Goal: Transaction & Acquisition: Purchase product/service

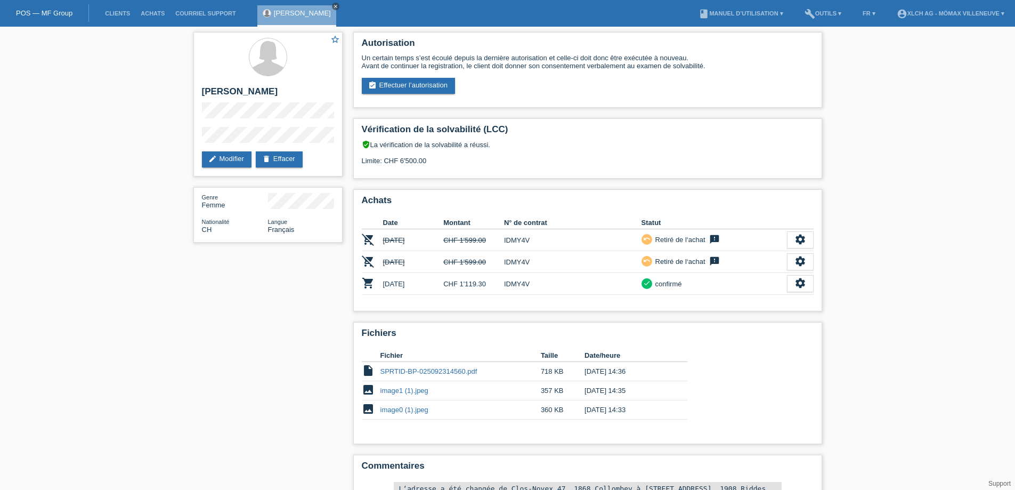
click at [333, 7] on icon "close" at bounding box center [335, 6] width 5 height 5
click at [111, 13] on link "Clients" at bounding box center [118, 13] width 36 height 6
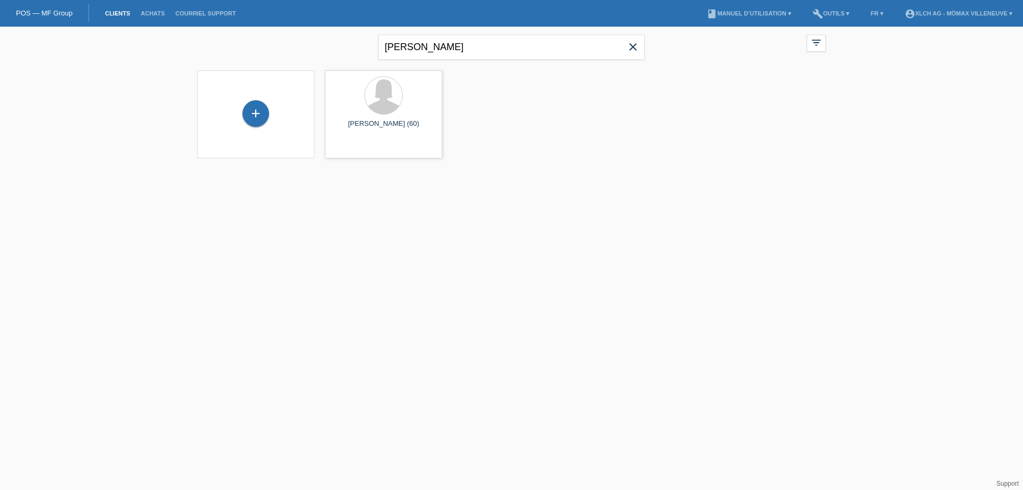
click at [633, 47] on icon "close" at bounding box center [632, 46] width 13 height 13
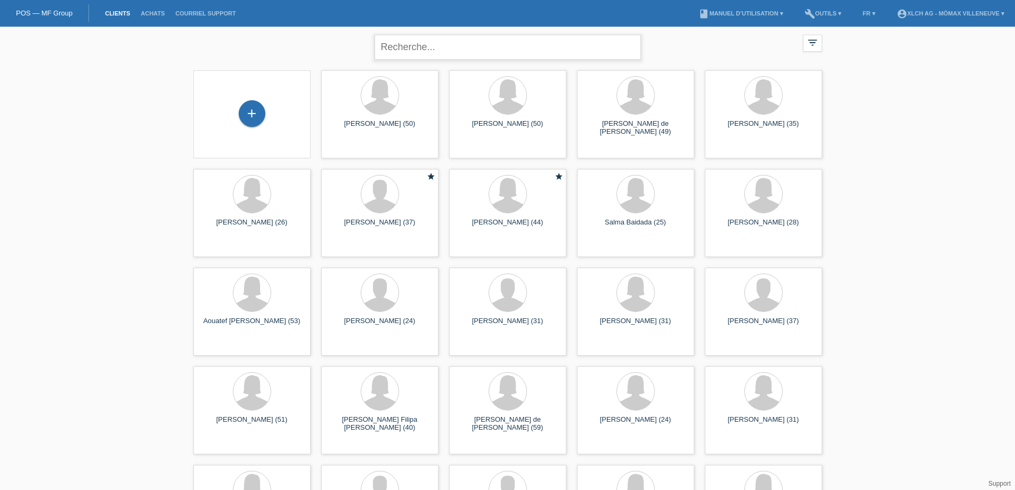
click at [437, 48] on input "text" at bounding box center [507, 47] width 266 height 25
type input "burn"
click at [714, 346] on icon "launch" at bounding box center [714, 346] width 10 height 10
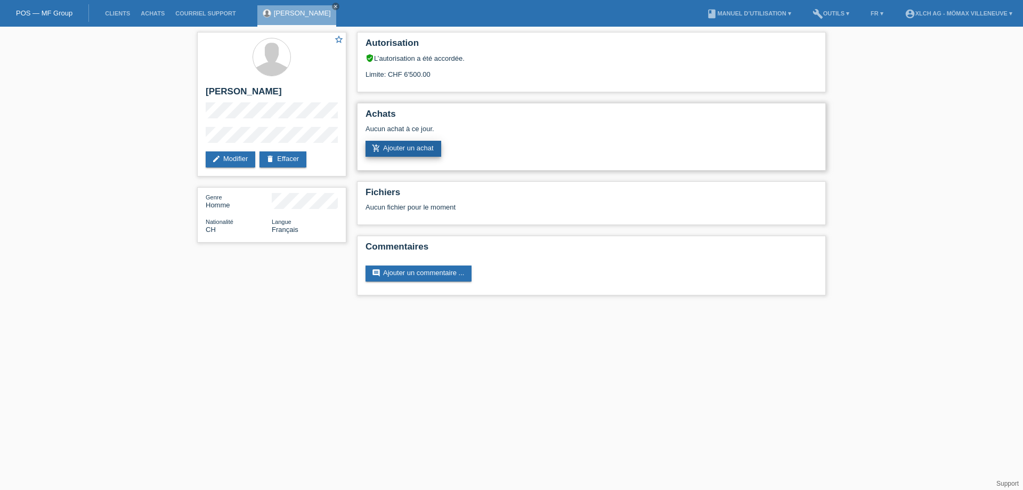
click at [411, 149] on link "add_shopping_cart Ajouter un achat" at bounding box center [403, 149] width 76 height 16
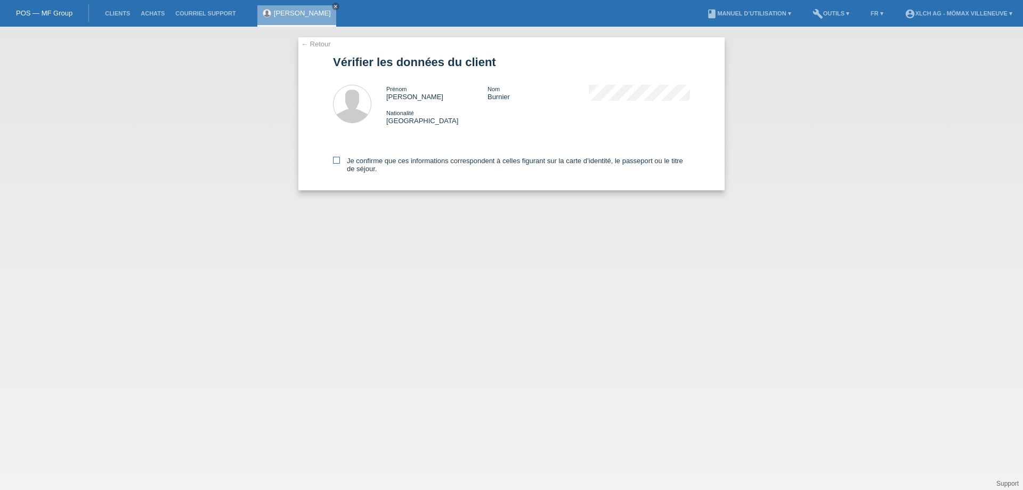
click at [337, 160] on icon at bounding box center [336, 160] width 7 height 7
click at [337, 160] on input "Je confirme que ces informations correspondent à celles figurant sur la carte d…" at bounding box center [336, 160] width 7 height 7
checkbox input "true"
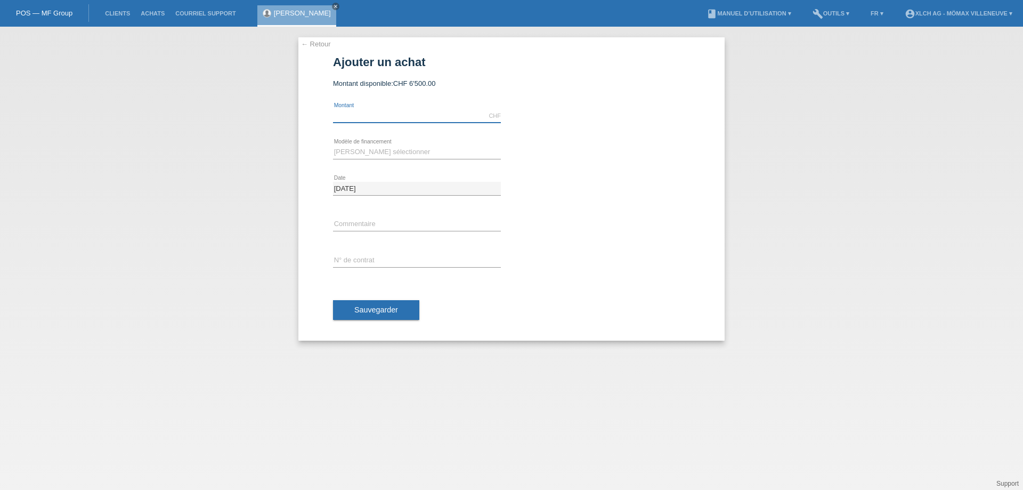
click at [426, 117] on input "text" at bounding box center [417, 115] width 168 height 13
type input "2142.10"
click at [367, 152] on select "[PERSON_NAME] sélectionner Achat sur facture avec paiement partiel Taux fixes -…" at bounding box center [417, 151] width 168 height 13
select select "113"
click at [333, 145] on select "[PERSON_NAME] sélectionner Achat sur facture avec paiement partiel Taux fixes -…" at bounding box center [417, 151] width 168 height 13
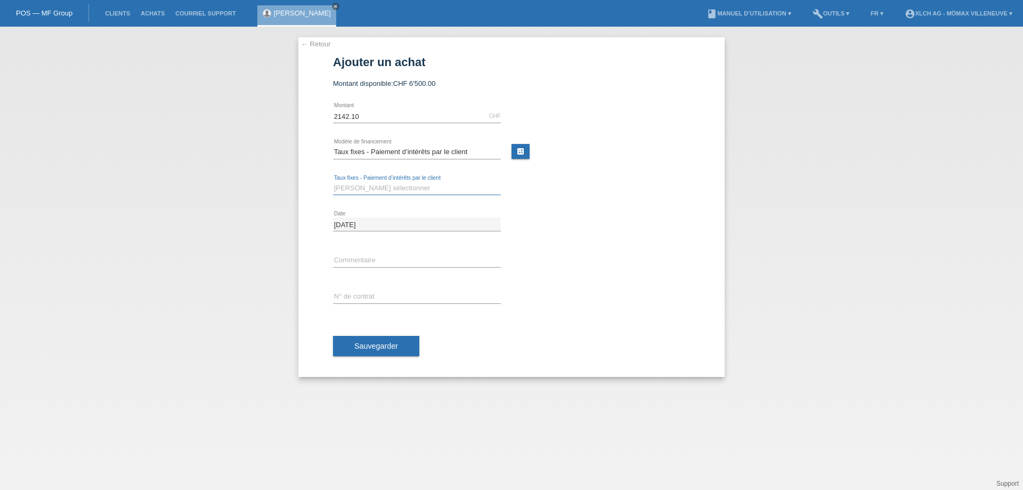
click at [433, 186] on select "[PERSON_NAME] sélectionner 6 versements 12 versements 24 versements 36 versemen…" at bounding box center [417, 188] width 168 height 13
select select "326"
click at [333, 182] on select "Veuillez sélectionner 6 versements 12 versements 24 versements 36 versements" at bounding box center [417, 188] width 168 height 13
click at [364, 298] on input "text" at bounding box center [417, 296] width 168 height 13
type input "idmy62"
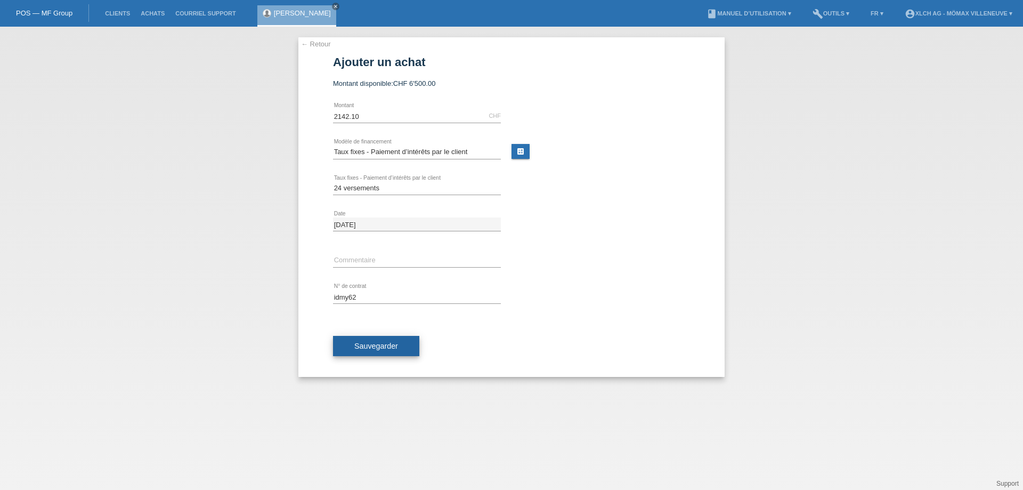
click at [374, 343] on span "Sauvegarder" at bounding box center [376, 345] width 44 height 9
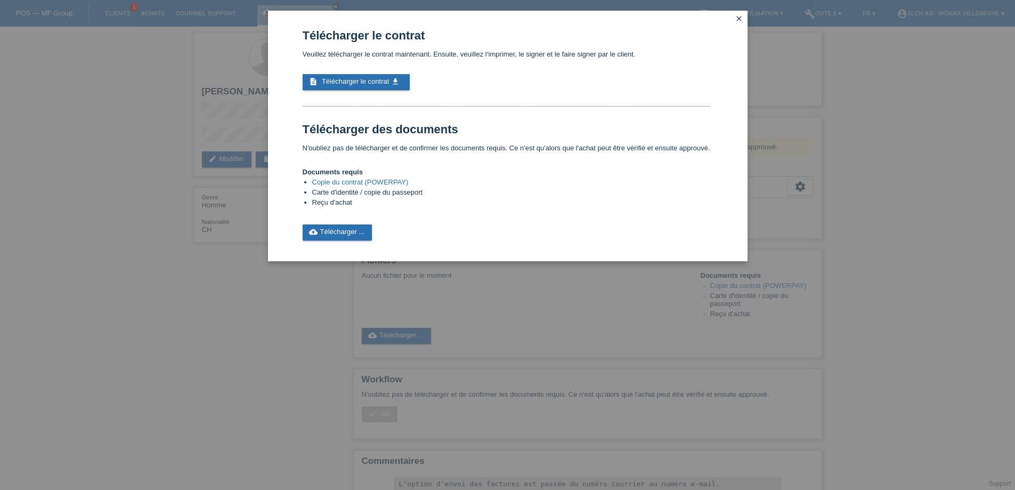
click at [741, 19] on icon "close" at bounding box center [739, 18] width 9 height 9
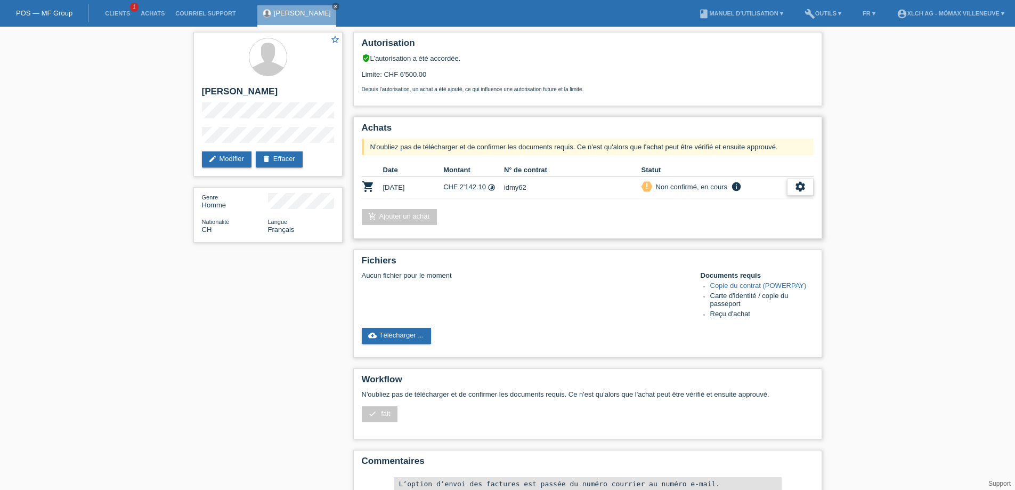
click at [799, 184] on icon "settings" at bounding box center [800, 187] width 12 height 12
click at [746, 254] on span "Télécharger le contrat" at bounding box center [745, 251] width 70 height 13
click at [802, 186] on icon "settings" at bounding box center [800, 187] width 12 height 12
click at [802, 183] on icon "settings" at bounding box center [800, 187] width 12 height 12
click at [751, 267] on span "Le client s'est retiré de l'achat..." at bounding box center [760, 267] width 100 height 13
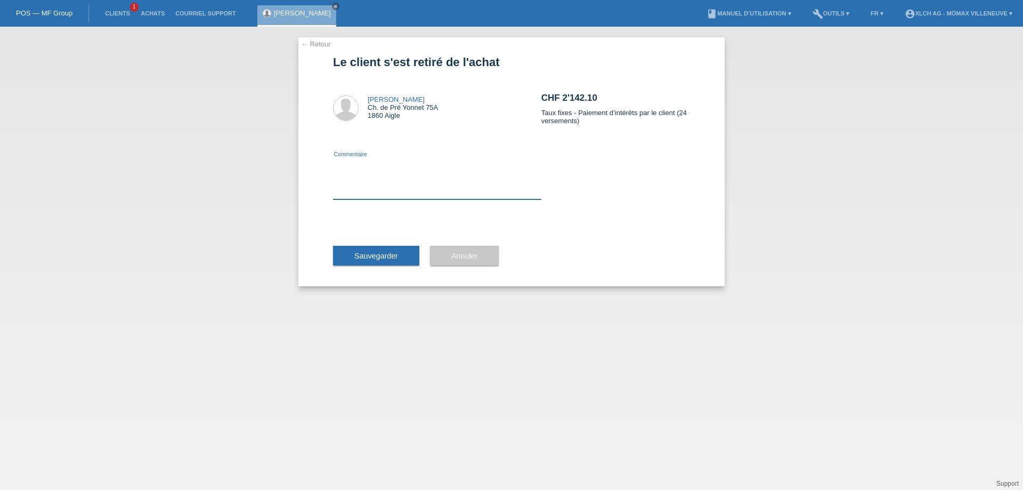
click at [414, 191] on textarea at bounding box center [437, 178] width 208 height 41
type textarea "ajout d'un contrat"
click at [373, 257] on span "Sauvegarder" at bounding box center [376, 255] width 44 height 9
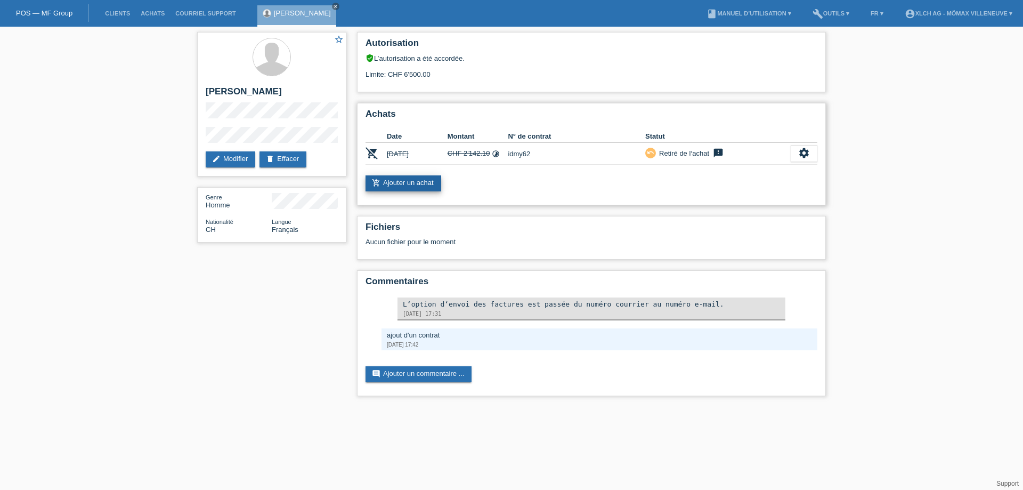
click at [407, 181] on link "add_shopping_cart Ajouter un achat" at bounding box center [403, 183] width 76 height 16
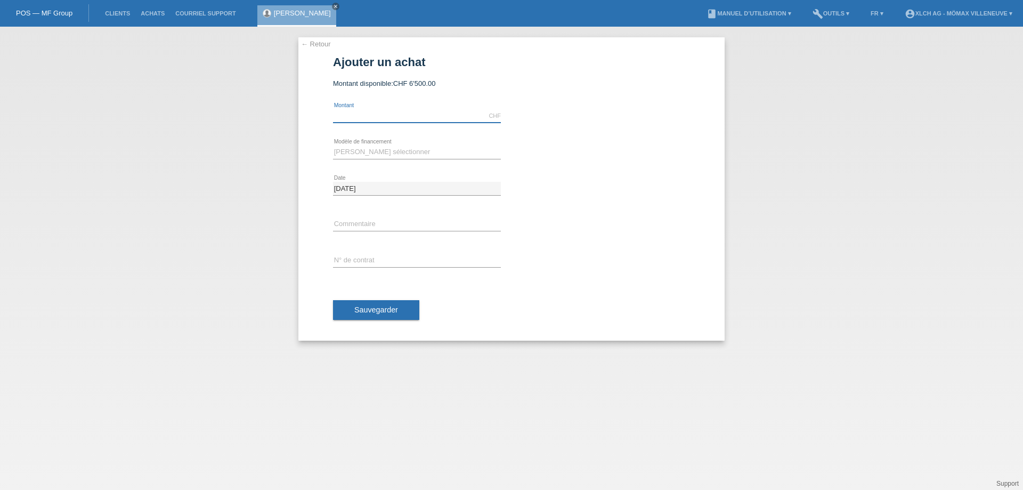
click at [366, 117] on input "text" at bounding box center [417, 115] width 168 height 13
click at [319, 43] on link "← Retour" at bounding box center [316, 44] width 30 height 8
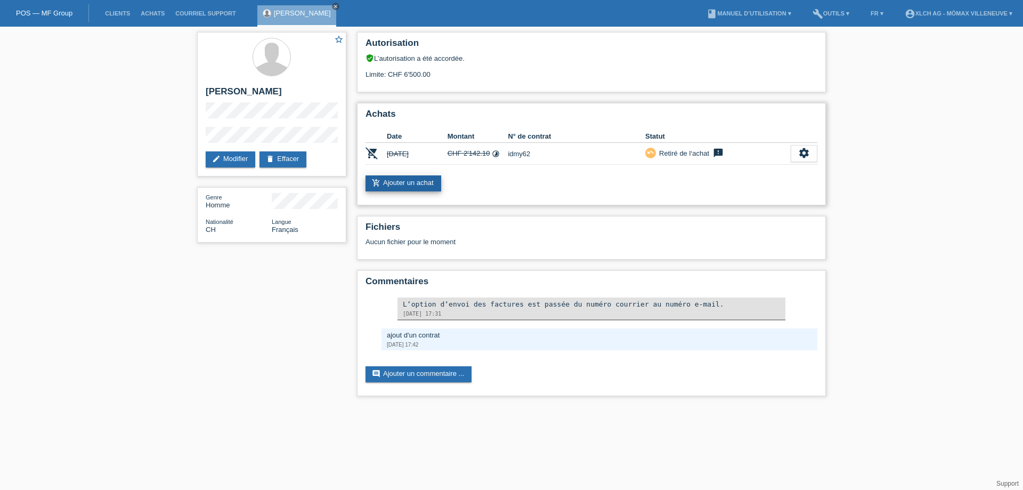
click at [413, 184] on link "add_shopping_cart Ajouter un achat" at bounding box center [403, 183] width 76 height 16
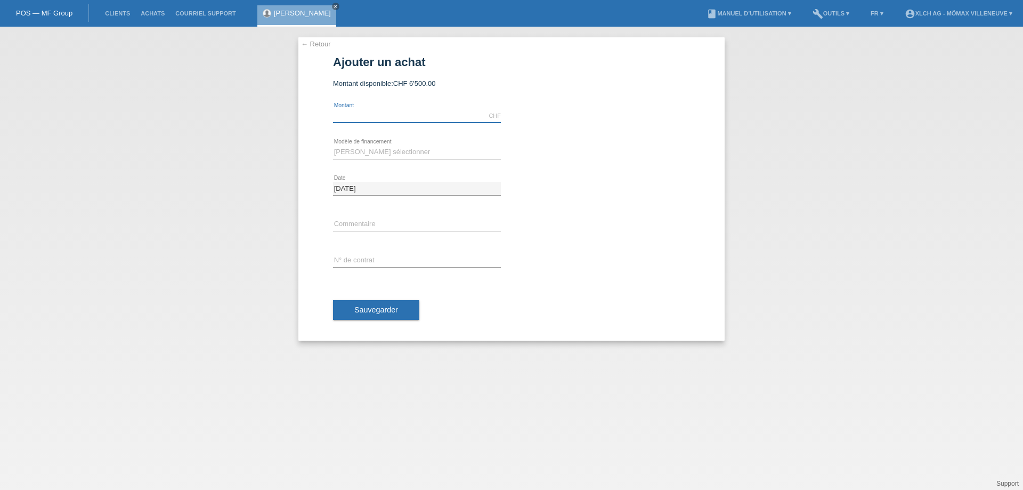
click at [355, 116] on input "text" at bounding box center [417, 115] width 168 height 13
type input "2142.10"
click at [369, 148] on select "[PERSON_NAME] sélectionner Achat sur facture avec paiement partiel Taux fixes -…" at bounding box center [417, 151] width 168 height 13
select select "113"
click at [333, 145] on select "[PERSON_NAME] sélectionner Achat sur facture avec paiement partiel Taux fixes -…" at bounding box center [417, 151] width 168 height 13
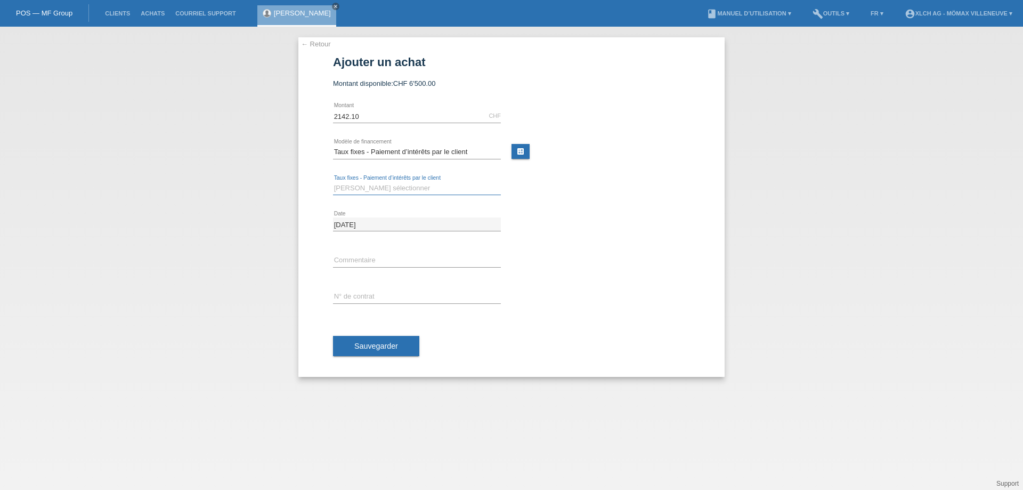
click at [374, 189] on select "[PERSON_NAME] sélectionner 6 versements 12 versements 24 versements 36 versemen…" at bounding box center [417, 188] width 168 height 13
select select "326"
click at [333, 182] on select "[PERSON_NAME] sélectionner 6 versements 12 versements 24 versements 36 versemen…" at bounding box center [417, 188] width 168 height 13
click at [348, 296] on input "text" at bounding box center [417, 296] width 168 height 13
type input "idmy62"
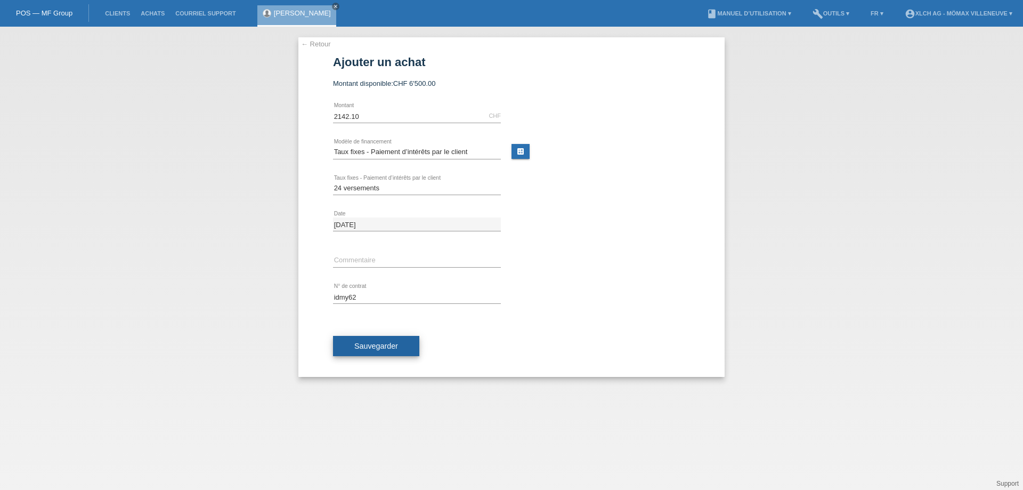
click at [388, 345] on span "Sauvegarder" at bounding box center [376, 345] width 44 height 9
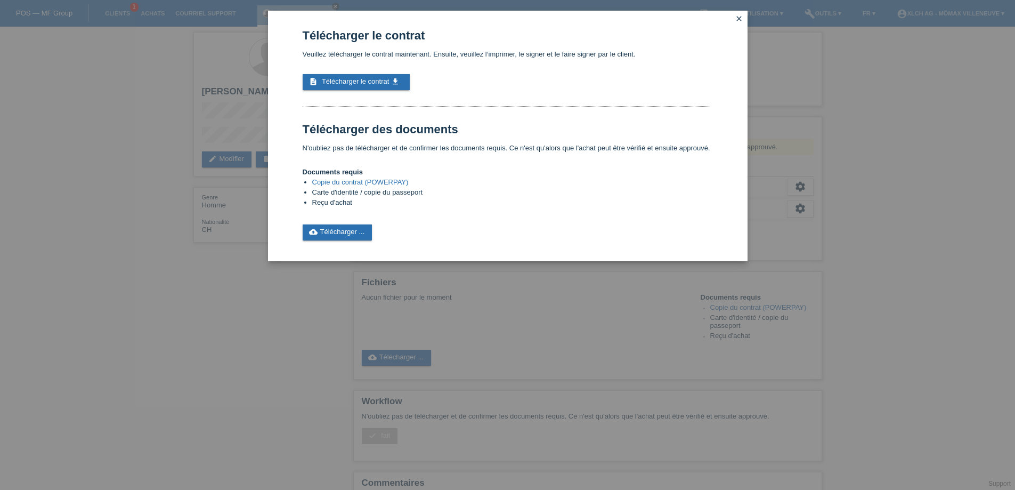
click at [737, 18] on icon "close" at bounding box center [739, 18] width 9 height 9
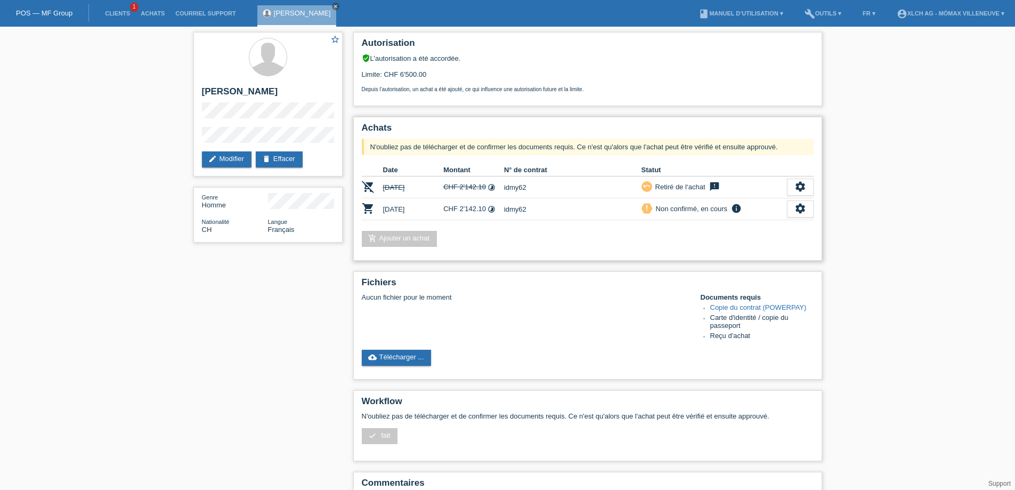
click at [398, 240] on link "add_shopping_cart Ajouter un achat" at bounding box center [400, 239] width 76 height 16
click at [399, 239] on link "add_shopping_cart Ajouter un achat" at bounding box center [400, 239] width 76 height 16
click at [400, 239] on link "add_shopping_cart Ajouter un achat" at bounding box center [400, 239] width 76 height 16
click at [401, 236] on link "add_shopping_cart Ajouter un achat" at bounding box center [400, 239] width 76 height 16
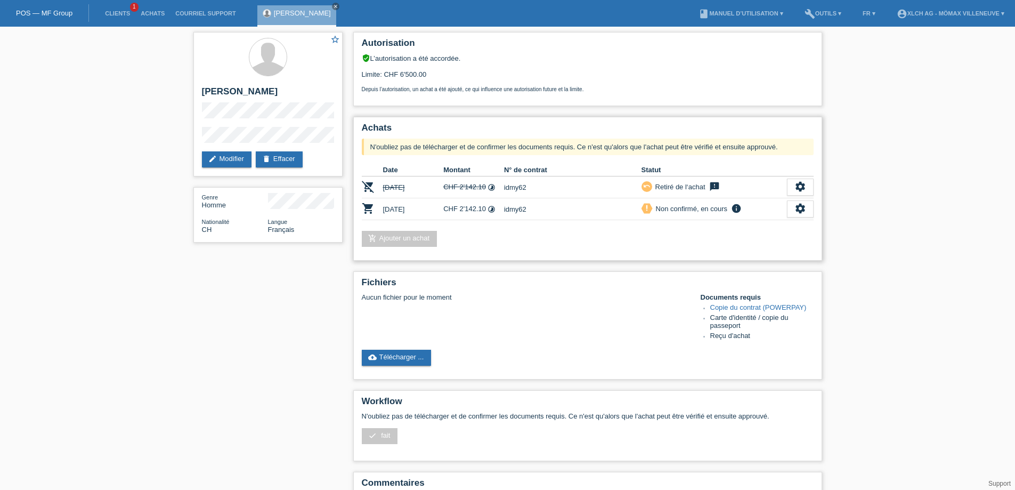
click at [401, 236] on link "add_shopping_cart Ajouter un achat" at bounding box center [400, 239] width 76 height 16
click at [416, 240] on link "add_shopping_cart Ajouter un achat" at bounding box center [400, 239] width 76 height 16
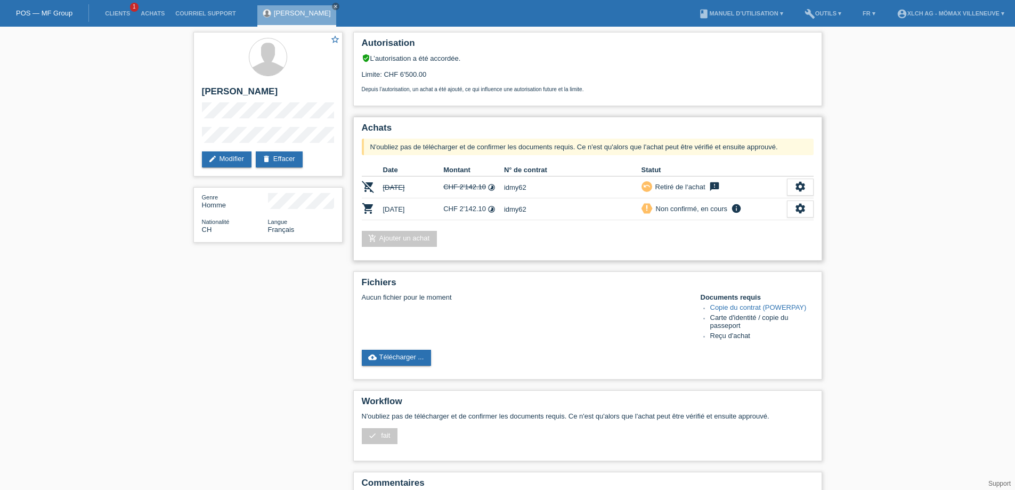
click at [416, 240] on link "add_shopping_cart Ajouter un achat" at bounding box center [400, 239] width 76 height 16
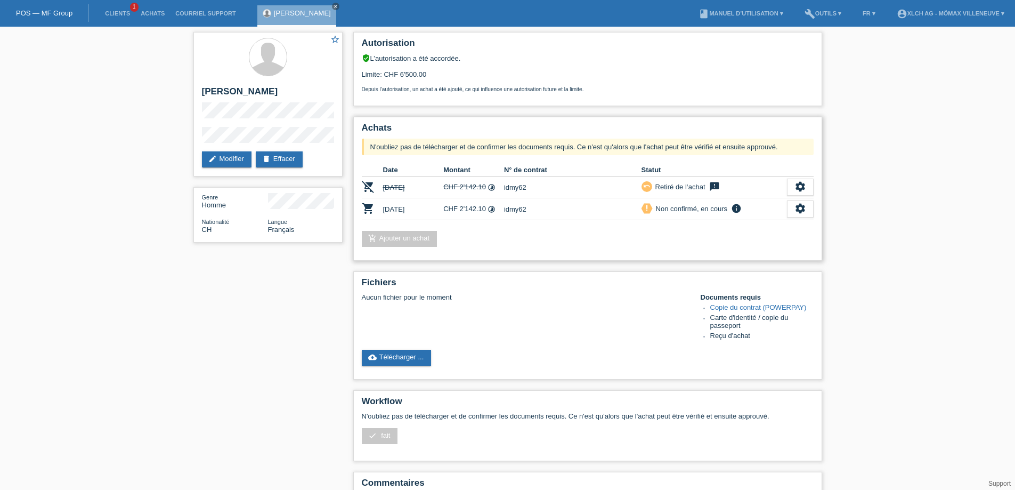
click at [416, 240] on link "add_shopping_cart Ajouter un achat" at bounding box center [400, 239] width 76 height 16
click at [417, 240] on link "add_shopping_cart Ajouter un achat" at bounding box center [400, 239] width 76 height 16
click at [403, 241] on link "add_shopping_cart Ajouter un achat" at bounding box center [400, 239] width 76 height 16
click at [402, 237] on link "add_shopping_cart Ajouter un achat" at bounding box center [400, 239] width 76 height 16
click at [797, 205] on icon "settings" at bounding box center [800, 208] width 12 height 12
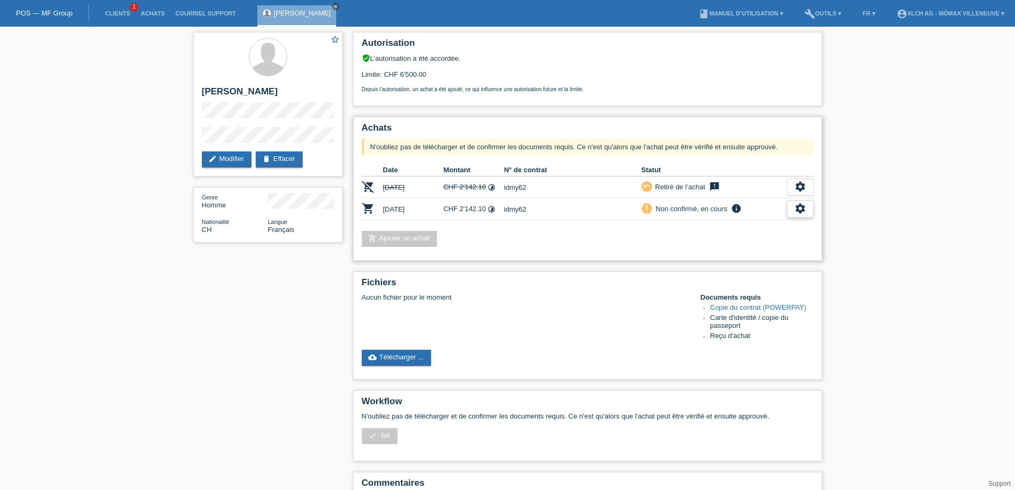
click at [797, 209] on icon "settings" at bounding box center [800, 208] width 12 height 12
click at [796, 211] on icon "settings" at bounding box center [800, 208] width 12 height 12
click at [777, 288] on span "Le client s'est retiré de l'achat..." at bounding box center [760, 289] width 100 height 13
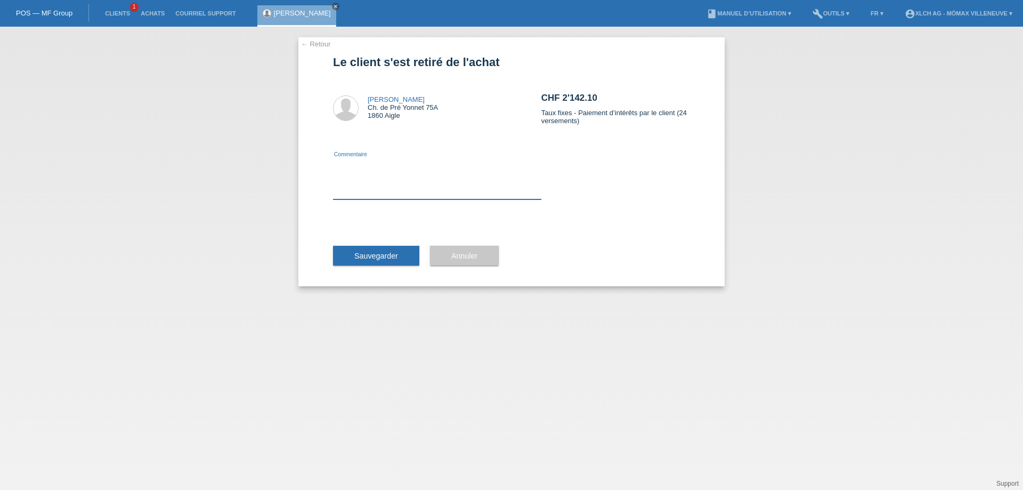
click at [380, 185] on textarea at bounding box center [437, 178] width 208 height 41
type textarea "ajout contrat"
click at [379, 249] on button "Sauvegarder" at bounding box center [376, 256] width 86 height 20
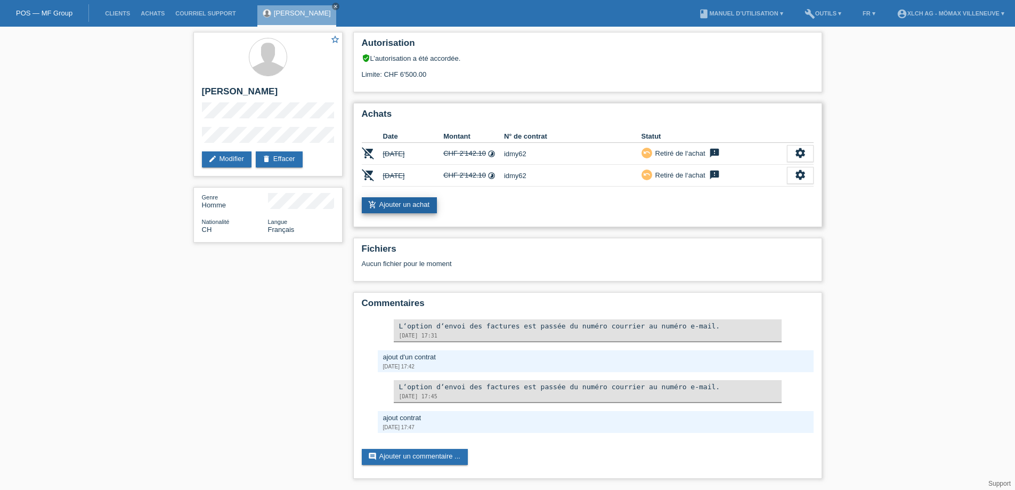
click at [388, 202] on link "add_shopping_cart Ajouter un achat" at bounding box center [400, 205] width 76 height 16
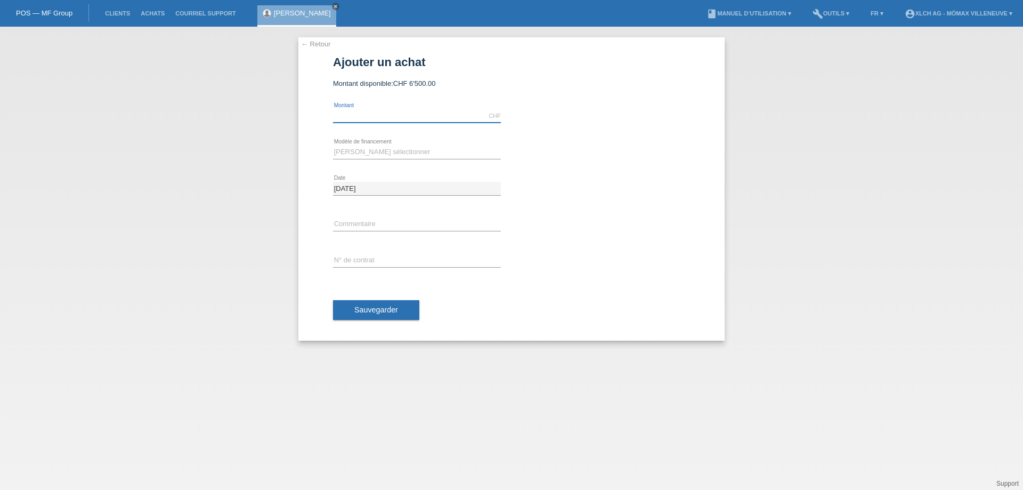
click at [392, 115] on input "text" at bounding box center [417, 115] width 168 height 13
click at [374, 116] on input "text" at bounding box center [417, 115] width 168 height 13
type input "3375.70"
click at [379, 141] on div "[PERSON_NAME] sélectionner Achat sur facture avec paiement partiel Taux fixes -…" at bounding box center [417, 152] width 168 height 36
click at [373, 152] on select "[PERSON_NAME] sélectionner Achat sur facture avec paiement partiel Taux fixes -…" at bounding box center [417, 151] width 168 height 13
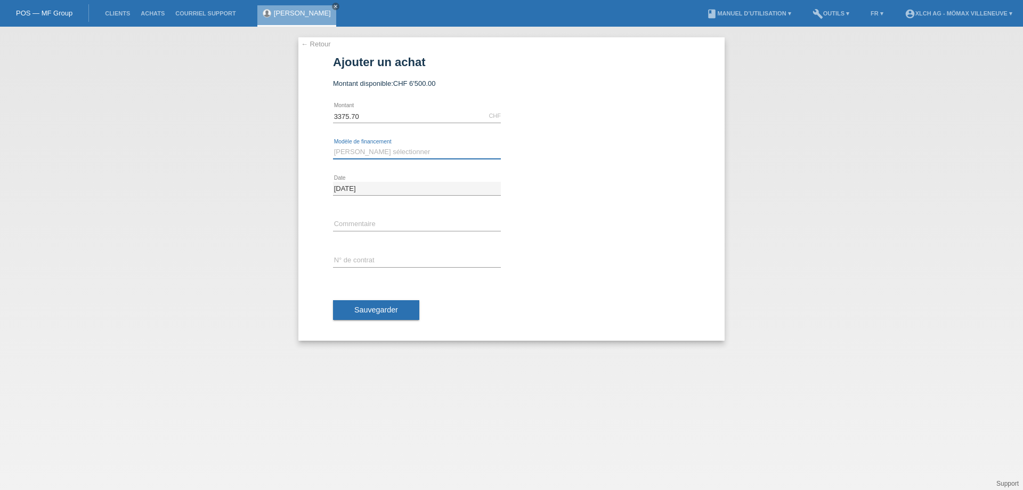
select select "113"
click at [333, 145] on select "Veuillez sélectionner Achat sur facture avec paiement partiel Taux fixes - Paie…" at bounding box center [417, 151] width 168 height 13
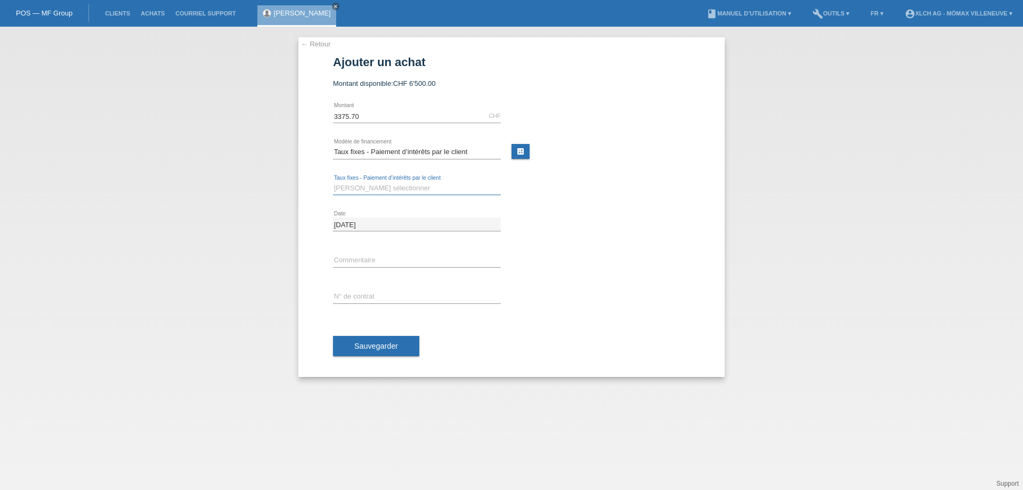
click at [373, 189] on select "Veuillez sélectionner 6 versements 12 versements 24 versements 36 versements" at bounding box center [417, 188] width 168 height 13
select select "326"
click at [333, 182] on select "Veuillez sélectionner 6 versements 12 versements 24 versements 36 versements" at bounding box center [417, 188] width 168 height 13
click at [350, 258] on input "text" at bounding box center [417, 260] width 168 height 13
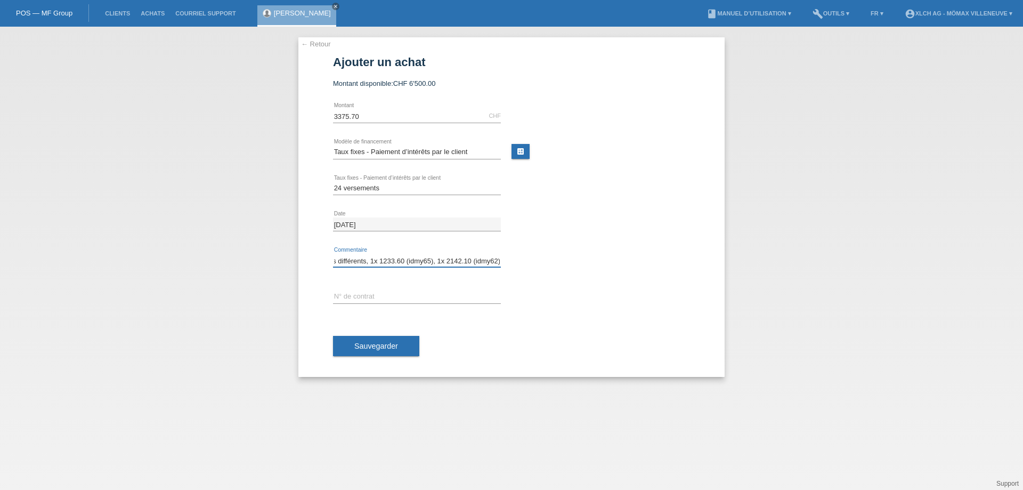
type input "2 contrats différents, 1x 1233.60 (idmy65), 1x 2142.10 (idmy62)"
click at [356, 297] on input "text" at bounding box center [417, 296] width 168 height 13
type input "idmy62, idmy65"
click at [380, 345] on span "Sauvegarder" at bounding box center [376, 345] width 44 height 9
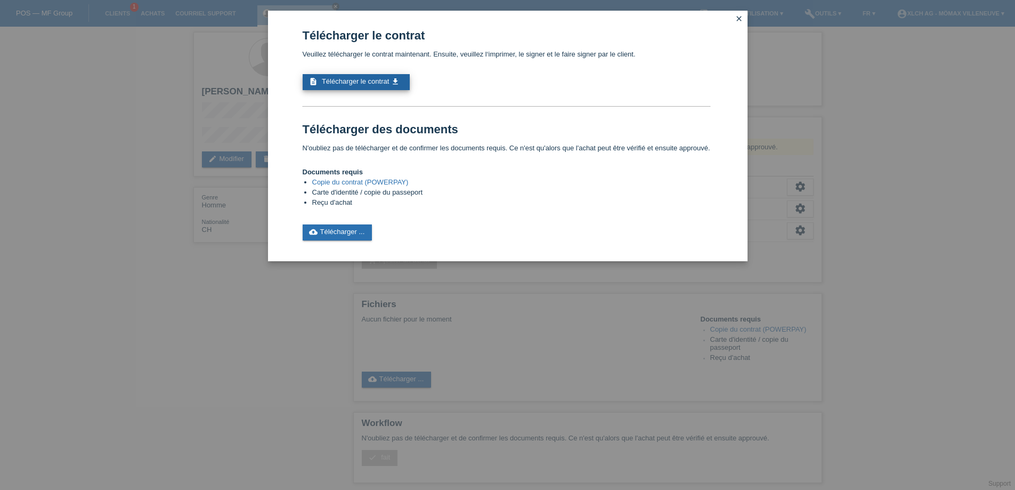
click at [363, 81] on span "Télécharger le contrat" at bounding box center [355, 81] width 67 height 8
click at [739, 19] on icon "close" at bounding box center [739, 18] width 9 height 9
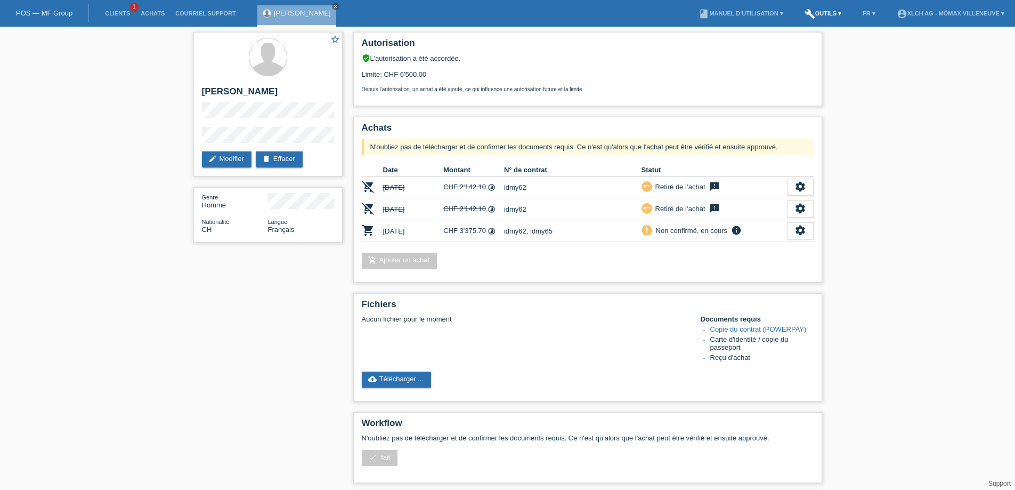
click at [821, 14] on link "build Outils ▾" at bounding box center [822, 13] width 47 height 6
click at [800, 43] on span "Calculator de taux" at bounding box center [811, 40] width 59 height 13
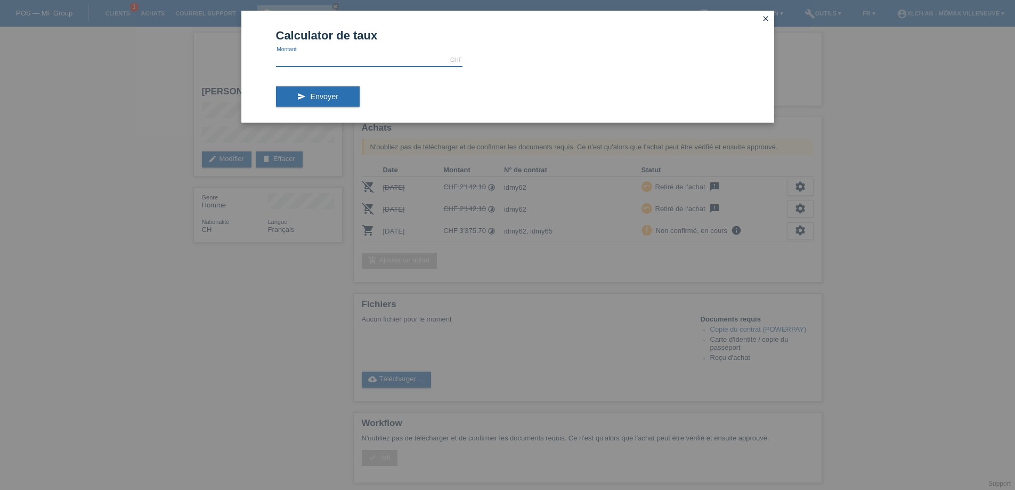
click at [329, 63] on input "text" at bounding box center [369, 59] width 186 height 13
type input "1233.00"
click at [331, 99] on span "Envoyer" at bounding box center [324, 96] width 28 height 9
